Goal: Task Accomplishment & Management: Use online tool/utility

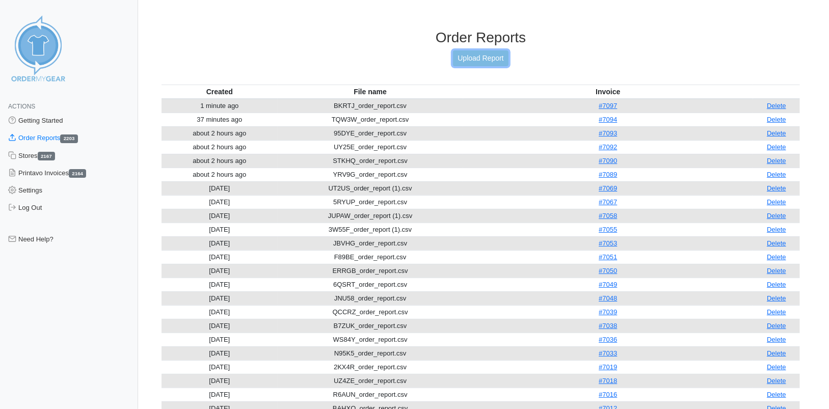
click at [466, 58] on link "Upload Report" at bounding box center [480, 58] width 55 height 16
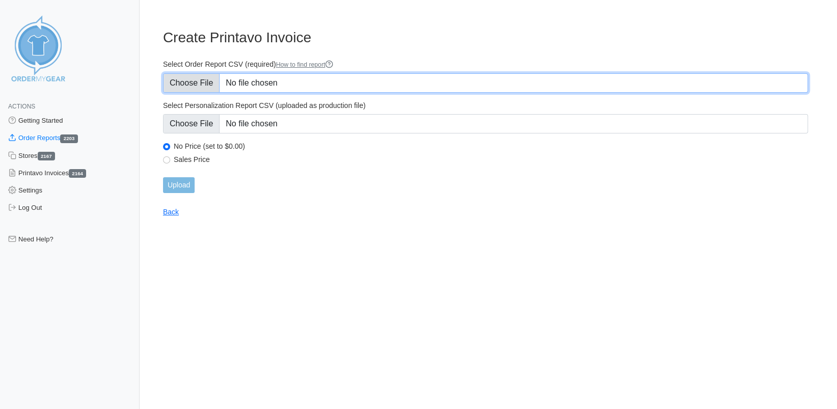
click at [205, 82] on input "Select Order Report CSV (required) How to find report" at bounding box center [485, 82] width 645 height 19
type input "C:\fakepath\7GMMT_order_report.csv"
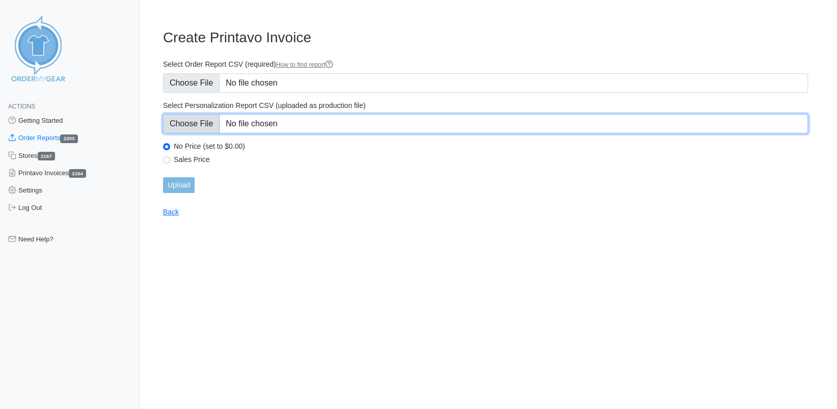
click at [185, 120] on input "Select Personalization Report CSV (uploaded as production file)" at bounding box center [485, 123] width 645 height 19
type input "C:\fakepath\7GMMT_personalization_report.csv"
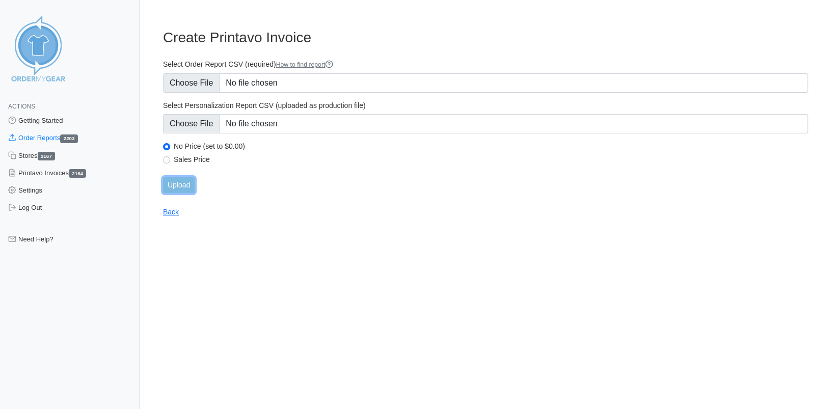
click at [182, 183] on input "Upload" at bounding box center [179, 185] width 32 height 16
